Goal: Transaction & Acquisition: Purchase product/service

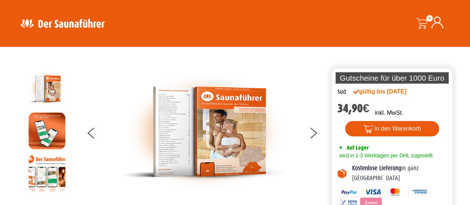
scroll to position [76, 0]
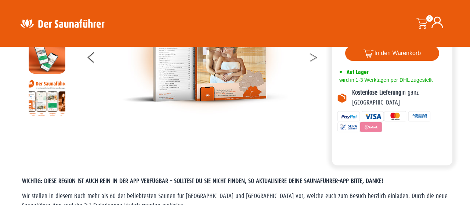
click at [312, 59] on button at bounding box center [318, 59] width 18 height 18
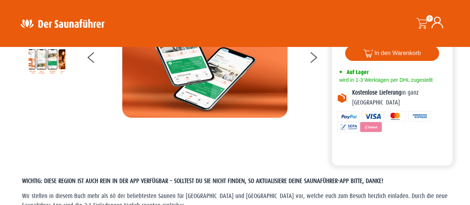
click at [325, 87] on div at bounding box center [204, 56] width 251 height 123
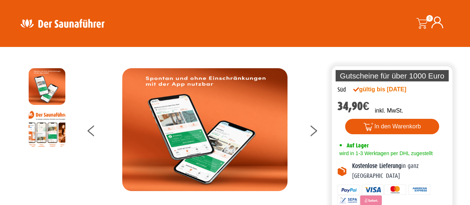
scroll to position [0, 0]
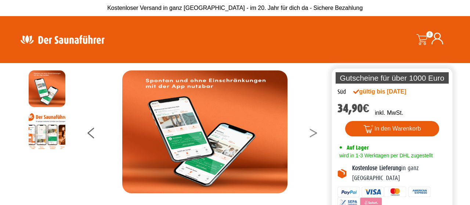
click at [313, 133] on button at bounding box center [318, 134] width 18 height 18
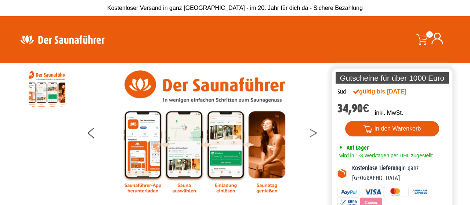
click at [313, 134] on button at bounding box center [318, 134] width 18 height 18
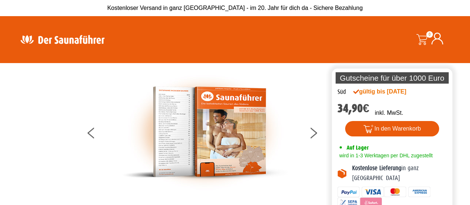
click at [212, 130] on img at bounding box center [204, 131] width 165 height 123
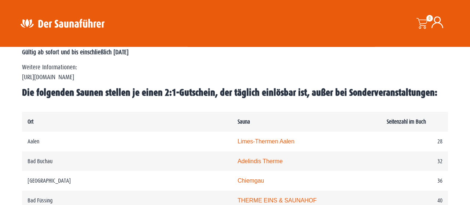
scroll to position [338, 0]
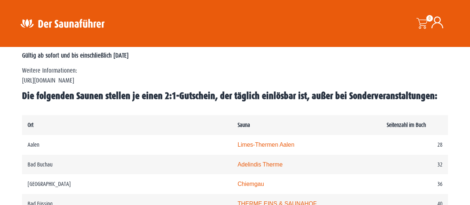
drag, startPoint x: 469, startPoint y: 3, endPoint x: 466, endPoint y: 11, distance: 7.9
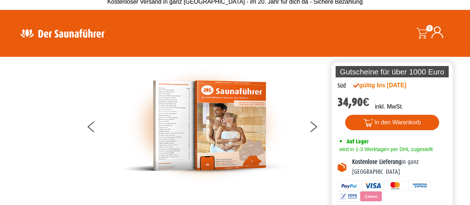
scroll to position [0, 0]
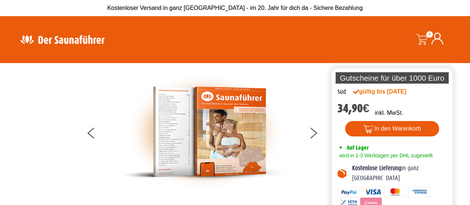
click at [68, 41] on img at bounding box center [62, 39] width 95 height 14
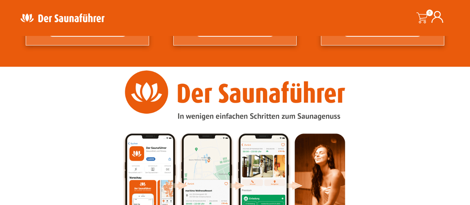
scroll to position [975, 0]
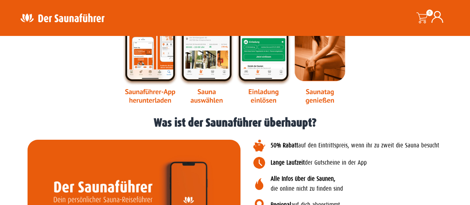
click at [412, 90] on div at bounding box center [235, 9] width 440 height 190
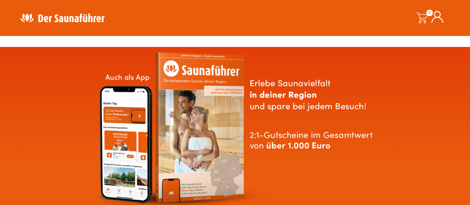
scroll to position [0, 0]
